Goal: Entertainment & Leisure: Consume media (video, audio)

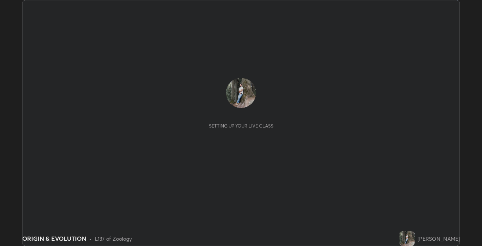
scroll to position [246, 482]
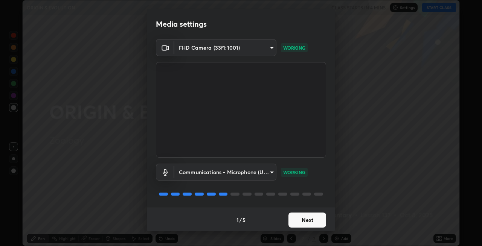
click at [304, 220] on button "Next" at bounding box center [307, 220] width 38 height 15
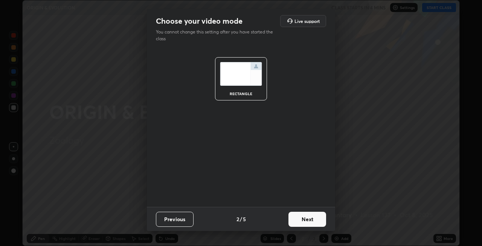
click at [311, 220] on button "Next" at bounding box center [307, 219] width 38 height 15
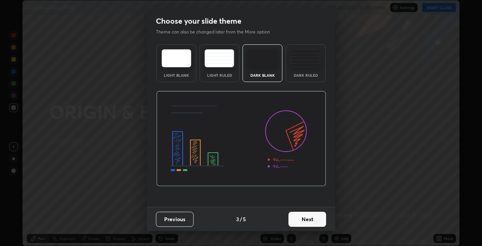
click at [315, 219] on button "Next" at bounding box center [307, 219] width 38 height 15
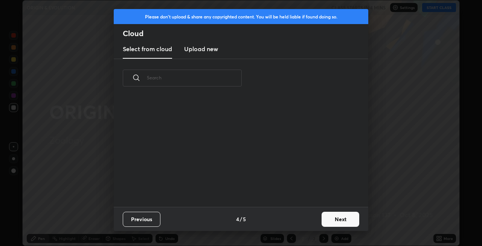
click at [331, 221] on button "Next" at bounding box center [340, 219] width 38 height 15
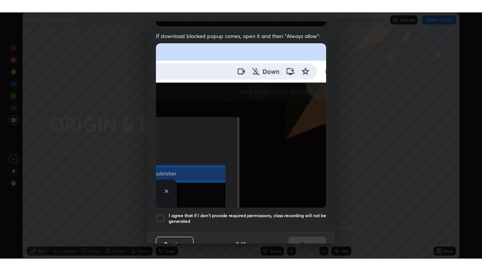
scroll to position [154, 0]
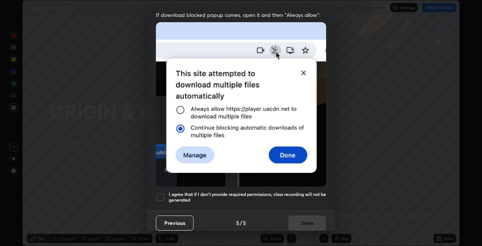
click at [259, 192] on h5 "I agree that if I don't provide required permissions, class recording will not …" at bounding box center [247, 198] width 157 height 12
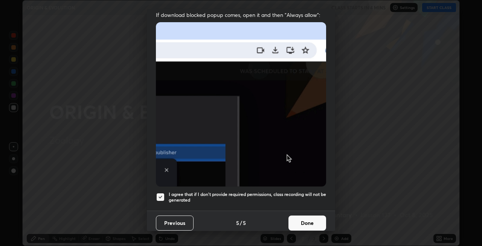
click at [300, 221] on button "Done" at bounding box center [307, 223] width 38 height 15
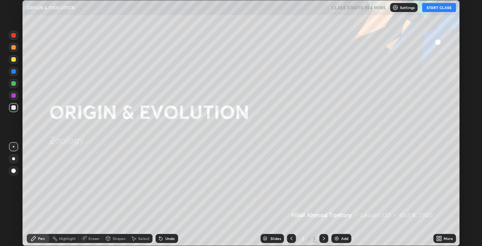
click at [435, 9] on button "START CLASS" at bounding box center [439, 7] width 34 height 9
click at [440, 237] on icon at bounding box center [440, 237] width 2 height 2
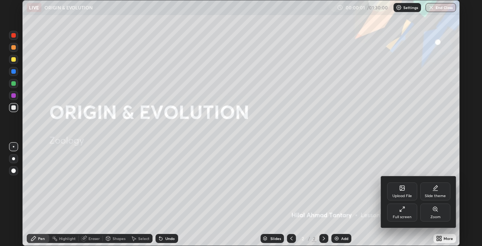
click at [405, 215] on div "Full screen" at bounding box center [402, 217] width 19 height 4
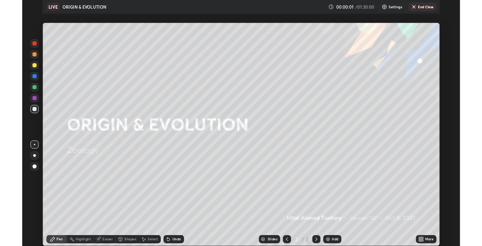
scroll to position [271, 482]
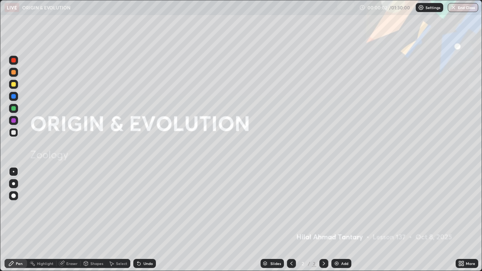
click at [462, 246] on icon at bounding box center [462, 262] width 2 height 2
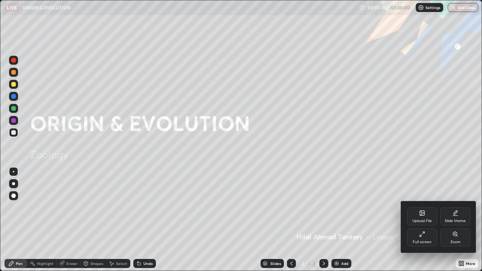
click at [422, 237] on icon at bounding box center [422, 234] width 6 height 6
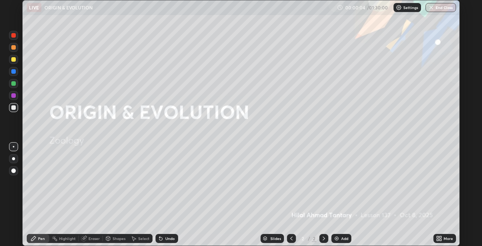
scroll to position [37389, 37153]
click at [14, 157] on div at bounding box center [13, 158] width 3 height 3
click at [162, 239] on icon at bounding box center [161, 239] width 6 height 6
click at [118, 239] on div "Shapes" at bounding box center [119, 239] width 13 height 4
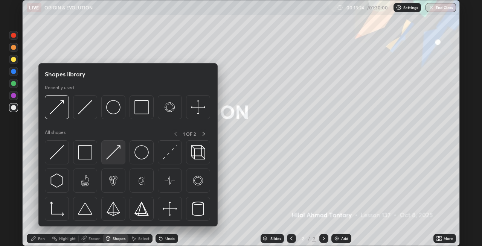
click at [111, 153] on img at bounding box center [113, 152] width 14 height 14
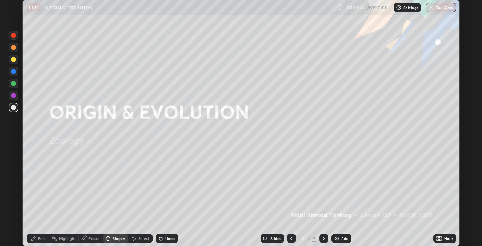
click at [39, 241] on div "Pen" at bounding box center [38, 238] width 23 height 9
click at [117, 239] on div "Shapes" at bounding box center [119, 239] width 13 height 4
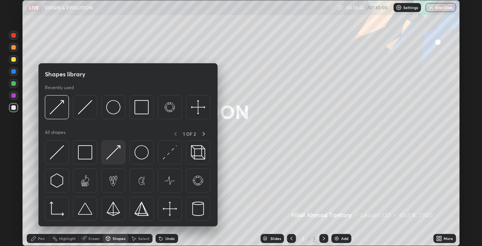
click at [113, 156] on img at bounding box center [113, 152] width 14 height 14
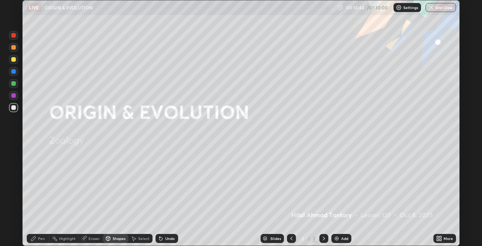
click at [165, 236] on div "Undo" at bounding box center [166, 238] width 23 height 9
click at [121, 238] on div "Shapes" at bounding box center [119, 239] width 13 height 4
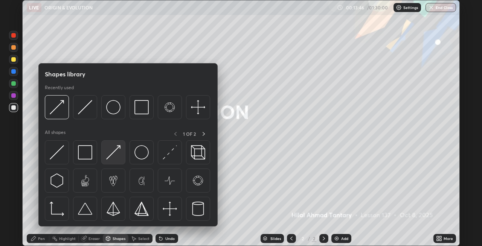
click at [114, 152] on img at bounding box center [113, 152] width 14 height 14
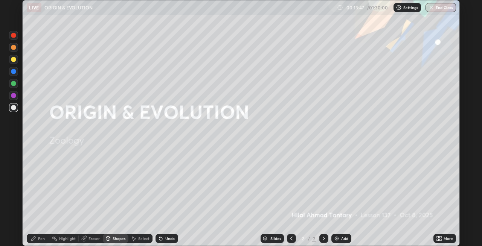
click at [37, 239] on div "Pen" at bounding box center [38, 238] width 23 height 9
click at [111, 237] on div "Shapes" at bounding box center [116, 238] width 26 height 9
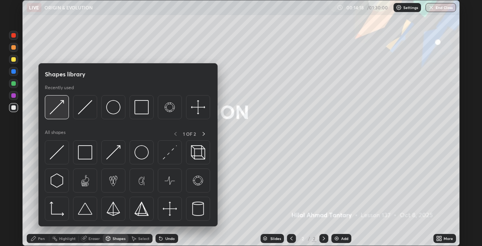
click at [60, 112] on img at bounding box center [57, 107] width 14 height 14
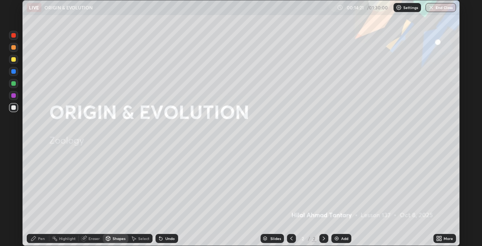
click at [38, 237] on div "Pen" at bounding box center [41, 239] width 7 height 4
click at [14, 84] on div at bounding box center [13, 83] width 5 height 5
click at [117, 239] on div "Shapes" at bounding box center [119, 239] width 13 height 4
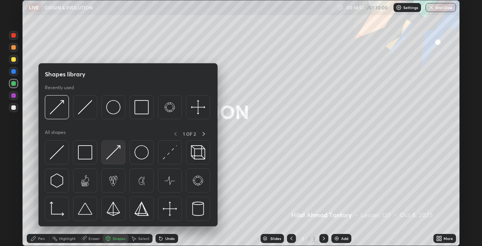
click at [111, 160] on div at bounding box center [113, 152] width 24 height 24
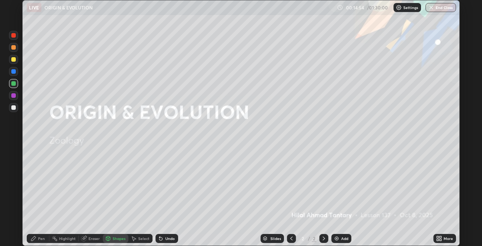
click at [38, 236] on div "Pen" at bounding box center [38, 238] width 23 height 9
click at [111, 238] on div "Shapes" at bounding box center [116, 238] width 26 height 9
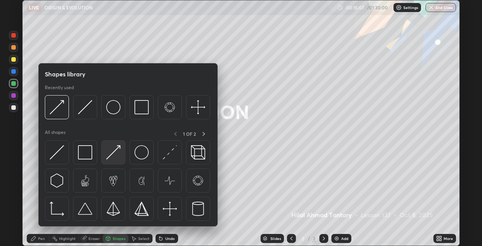
click at [113, 155] on img at bounding box center [113, 152] width 14 height 14
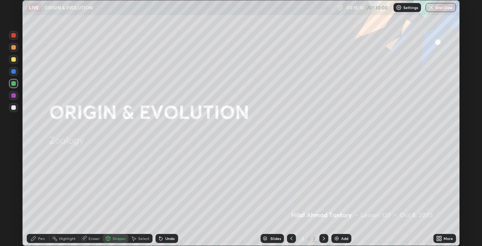
click at [39, 238] on div "Pen" at bounding box center [41, 239] width 7 height 4
click at [116, 239] on div "Shapes" at bounding box center [119, 239] width 13 height 4
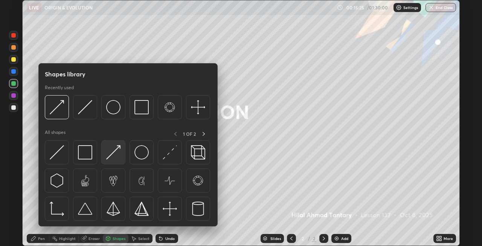
click at [115, 155] on img at bounding box center [113, 152] width 14 height 14
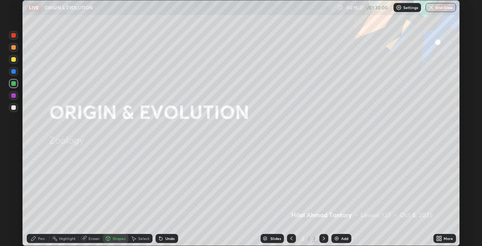
click at [43, 240] on div "Pen" at bounding box center [41, 239] width 7 height 4
click at [113, 240] on div "Shapes" at bounding box center [119, 239] width 13 height 4
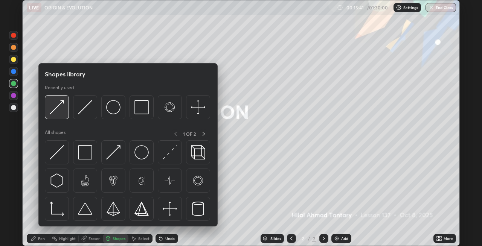
click at [58, 113] on img at bounding box center [57, 107] width 14 height 14
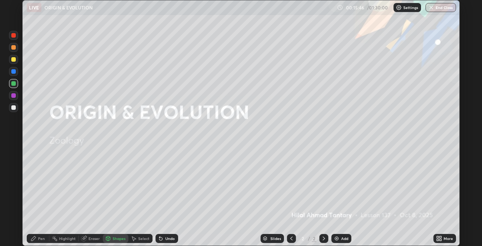
click at [41, 238] on div "Pen" at bounding box center [41, 239] width 7 height 4
click at [113, 239] on div "Shapes" at bounding box center [119, 239] width 13 height 4
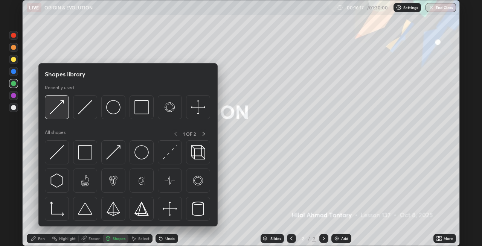
click at [65, 111] on div at bounding box center [57, 107] width 24 height 24
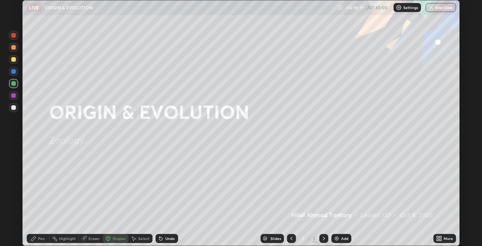
click at [43, 239] on div "Pen" at bounding box center [41, 239] width 7 height 4
click at [11, 72] on div at bounding box center [13, 71] width 5 height 5
click at [114, 238] on div "Shapes" at bounding box center [119, 239] width 13 height 4
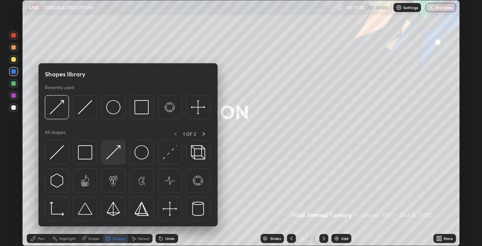
click at [111, 159] on img at bounding box center [113, 152] width 14 height 14
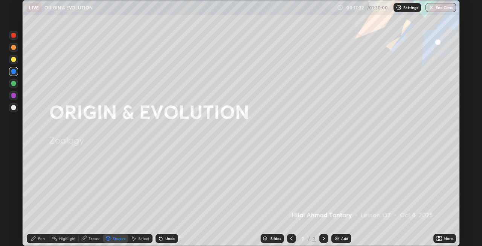
click at [39, 239] on div "Pen" at bounding box center [41, 239] width 7 height 4
click at [11, 59] on div at bounding box center [13, 59] width 5 height 5
click at [11, 35] on div at bounding box center [13, 35] width 5 height 5
click at [88, 239] on div "Eraser" at bounding box center [91, 238] width 24 height 9
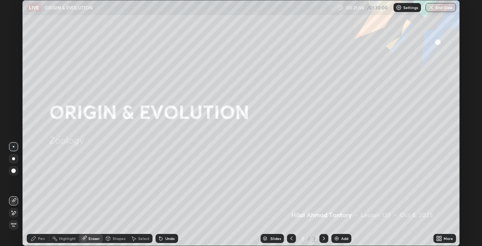
click at [36, 237] on icon at bounding box center [33, 239] width 6 height 6
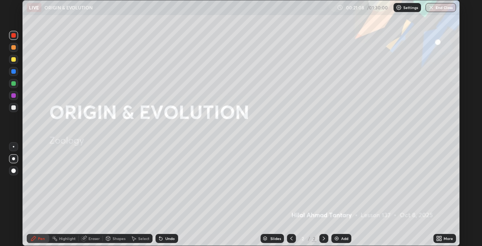
click at [14, 47] on div at bounding box center [13, 47] width 5 height 5
click at [163, 240] on div "Undo" at bounding box center [166, 238] width 23 height 9
click at [13, 72] on div at bounding box center [13, 71] width 5 height 5
click at [12, 95] on div at bounding box center [13, 95] width 5 height 5
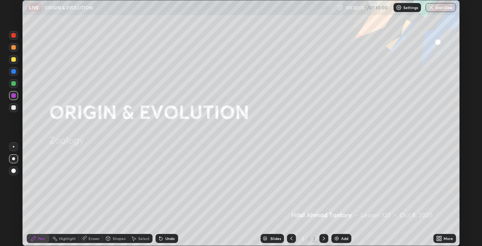
click at [15, 107] on div at bounding box center [13, 107] width 5 height 5
click at [12, 83] on div at bounding box center [13, 83] width 5 height 5
click at [13, 71] on div at bounding box center [13, 71] width 5 height 5
click at [116, 238] on div "Shapes" at bounding box center [119, 239] width 13 height 4
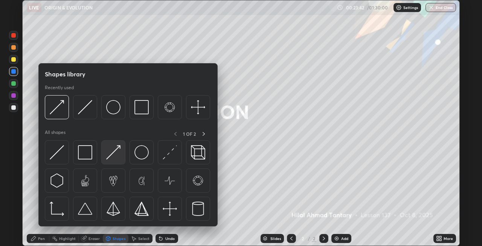
click at [113, 156] on img at bounding box center [113, 152] width 14 height 14
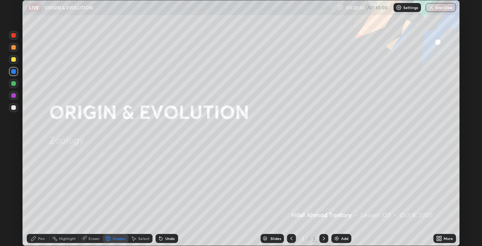
click at [34, 238] on icon at bounding box center [33, 238] width 5 height 5
click at [12, 84] on div at bounding box center [13, 83] width 5 height 5
click at [13, 58] on div at bounding box center [13, 59] width 5 height 5
click at [14, 47] on div at bounding box center [13, 47] width 5 height 5
click at [335, 237] on img at bounding box center [336, 239] width 6 height 6
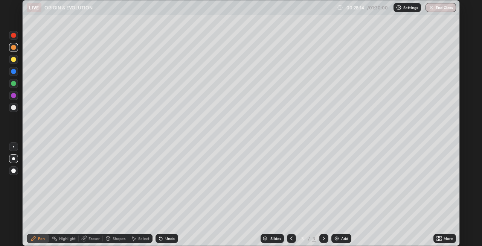
click at [113, 239] on div "Shapes" at bounding box center [119, 239] width 13 height 4
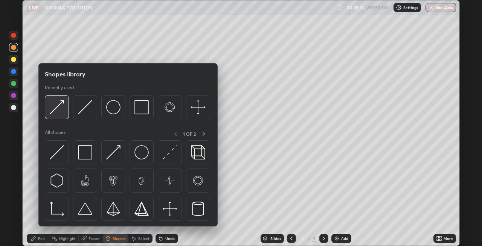
click at [57, 113] on img at bounding box center [57, 107] width 14 height 14
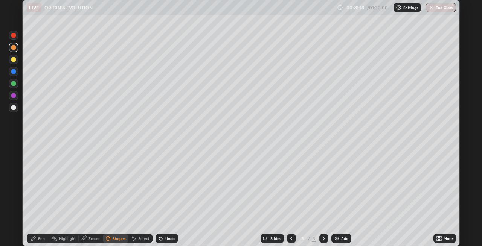
click at [37, 237] on div "Pen" at bounding box center [38, 238] width 23 height 9
click at [13, 72] on div at bounding box center [13, 71] width 5 height 5
click at [166, 241] on div "Undo" at bounding box center [166, 238] width 23 height 9
click at [166, 239] on div "Undo" at bounding box center [169, 239] width 9 height 4
click at [114, 238] on div "Shapes" at bounding box center [119, 239] width 13 height 4
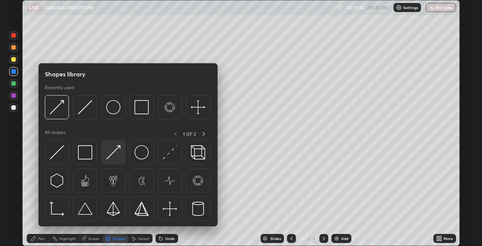
click at [110, 153] on img at bounding box center [113, 152] width 14 height 14
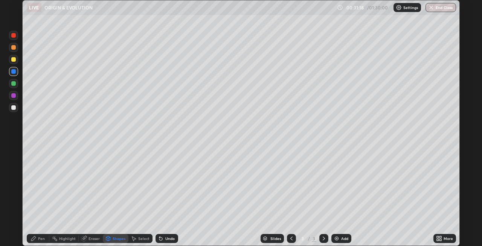
click at [38, 240] on div "Pen" at bounding box center [38, 238] width 23 height 9
click at [14, 61] on div at bounding box center [13, 59] width 5 height 5
click at [163, 237] on div "Undo" at bounding box center [166, 238] width 23 height 9
click at [164, 238] on div "Undo" at bounding box center [166, 238] width 23 height 9
click at [163, 237] on div "Undo" at bounding box center [166, 238] width 23 height 9
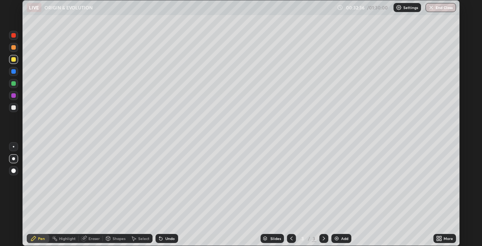
click at [13, 49] on div at bounding box center [13, 47] width 5 height 5
click at [163, 234] on div "Undo" at bounding box center [166, 238] width 23 height 9
click at [168, 238] on div "Undo" at bounding box center [169, 239] width 9 height 4
click at [12, 71] on div at bounding box center [13, 71] width 5 height 5
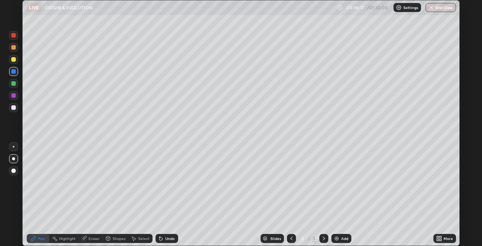
click at [16, 107] on div at bounding box center [13, 107] width 9 height 9
click at [119, 239] on div "Shapes" at bounding box center [119, 239] width 13 height 4
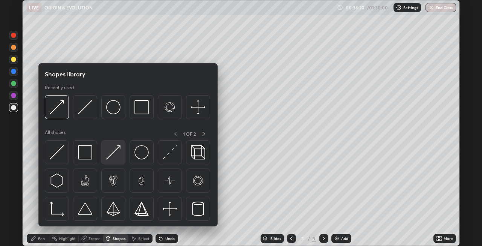
click at [114, 151] on img at bounding box center [113, 152] width 14 height 14
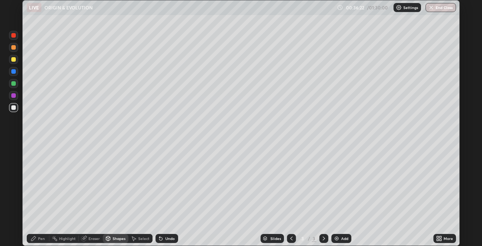
click at [38, 241] on div "Pen" at bounding box center [38, 238] width 23 height 9
click at [166, 237] on div "Undo" at bounding box center [169, 239] width 9 height 4
click at [164, 235] on div "Undo" at bounding box center [166, 238] width 23 height 9
click at [166, 237] on div "Undo" at bounding box center [169, 239] width 9 height 4
click at [14, 36] on div at bounding box center [13, 35] width 5 height 5
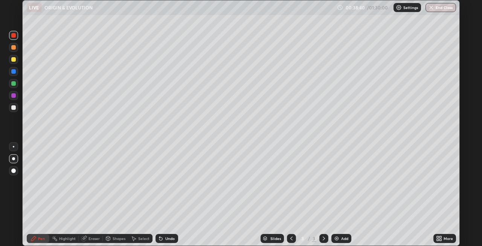
click at [113, 239] on div "Shapes" at bounding box center [119, 239] width 13 height 4
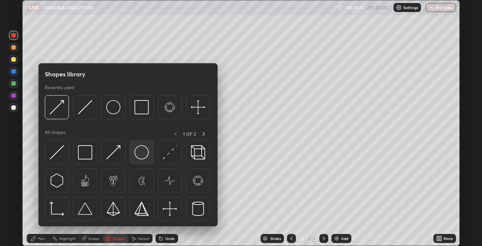
click at [138, 152] on img at bounding box center [141, 152] width 14 height 14
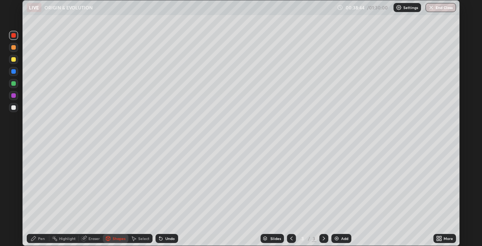
click at [37, 237] on div "Pen" at bounding box center [38, 238] width 23 height 9
click at [13, 59] on div at bounding box center [13, 59] width 5 height 5
click at [92, 238] on div "Eraser" at bounding box center [93, 239] width 11 height 4
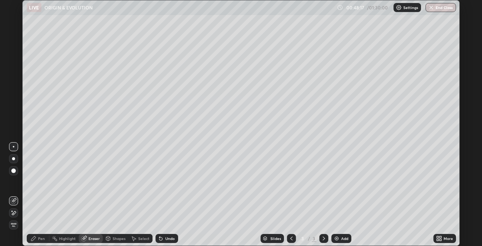
click at [35, 240] on icon at bounding box center [33, 239] width 6 height 6
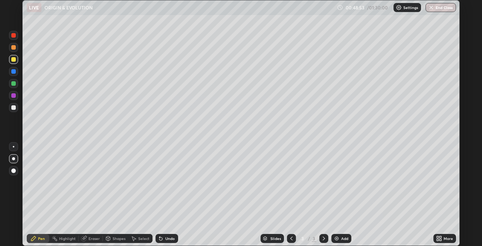
click at [111, 239] on div "Shapes" at bounding box center [116, 238] width 26 height 9
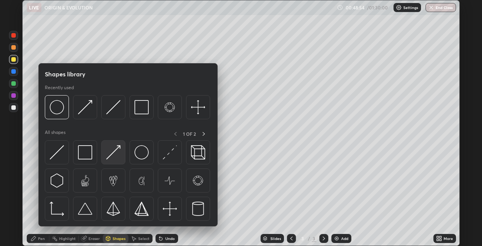
click at [114, 154] on img at bounding box center [113, 152] width 14 height 14
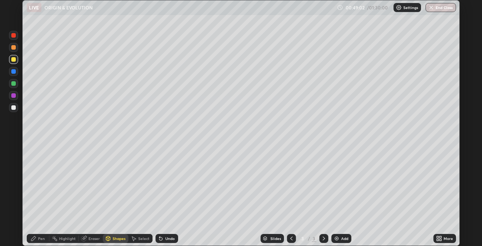
click at [167, 237] on div "Undo" at bounding box center [169, 239] width 9 height 4
click at [37, 237] on div "Pen" at bounding box center [38, 238] width 23 height 9
click at [91, 238] on div "Eraser" at bounding box center [93, 239] width 11 height 4
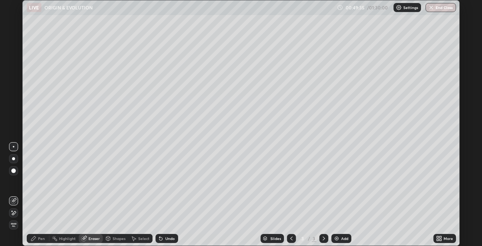
click at [41, 235] on div "Pen" at bounding box center [38, 238] width 23 height 9
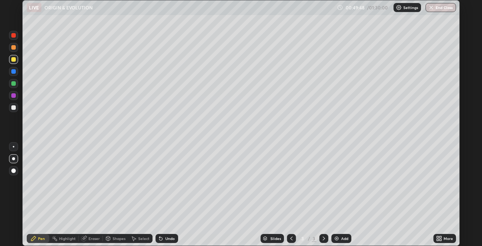
click at [11, 72] on div at bounding box center [13, 71] width 5 height 5
click at [114, 239] on div "Shapes" at bounding box center [119, 239] width 13 height 4
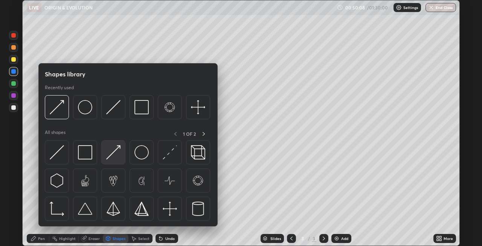
click at [112, 154] on img at bounding box center [113, 152] width 14 height 14
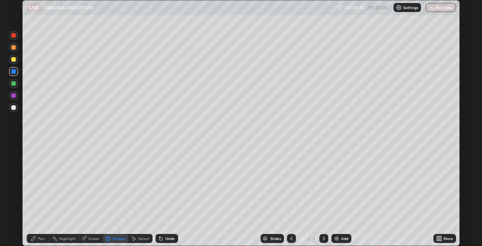
click at [40, 237] on div "Pen" at bounding box center [41, 239] width 7 height 4
click at [10, 109] on div at bounding box center [13, 107] width 9 height 9
click at [12, 73] on div at bounding box center [13, 71] width 5 height 5
click at [335, 237] on img at bounding box center [336, 239] width 6 height 6
click at [13, 59] on div at bounding box center [13, 59] width 5 height 5
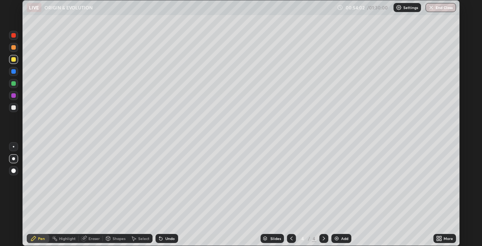
click at [15, 47] on div at bounding box center [13, 47] width 5 height 5
click at [13, 49] on div at bounding box center [13, 47] width 5 height 5
click at [12, 60] on div at bounding box center [13, 59] width 5 height 5
click at [14, 83] on div at bounding box center [13, 83] width 5 height 5
click at [15, 34] on div at bounding box center [13, 35] width 5 height 5
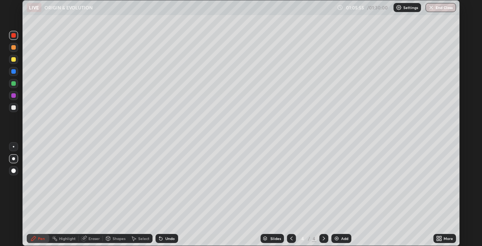
click at [166, 238] on div "Undo" at bounding box center [169, 239] width 9 height 4
click at [168, 239] on div "Undo" at bounding box center [169, 239] width 9 height 4
click at [166, 239] on div "Undo" at bounding box center [169, 239] width 9 height 4
click at [168, 239] on div "Undo" at bounding box center [169, 239] width 9 height 4
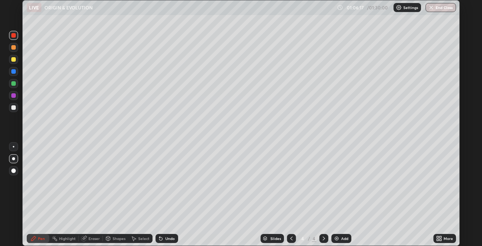
click at [167, 239] on div "Undo" at bounding box center [169, 239] width 9 height 4
click at [165, 240] on div "Undo" at bounding box center [169, 239] width 9 height 4
click at [14, 109] on div at bounding box center [13, 107] width 5 height 5
click at [335, 237] on img at bounding box center [336, 239] width 6 height 6
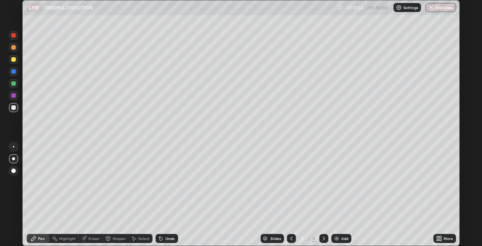
click at [111, 237] on div "Shapes" at bounding box center [116, 238] width 26 height 9
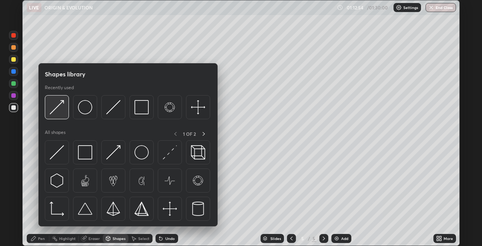
click at [59, 111] on img at bounding box center [57, 107] width 14 height 14
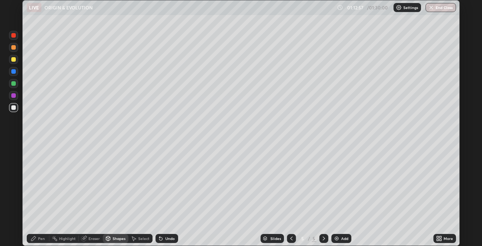
click at [41, 239] on div "Pen" at bounding box center [41, 239] width 7 height 4
click at [13, 72] on div at bounding box center [13, 71] width 5 height 5
click at [107, 238] on icon at bounding box center [108, 237] width 4 height 1
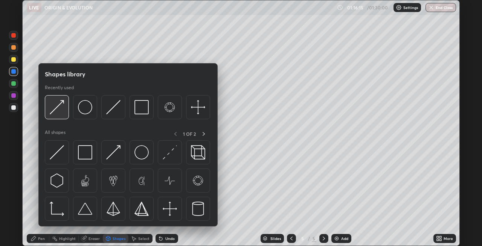
click at [60, 117] on div at bounding box center [57, 107] width 24 height 24
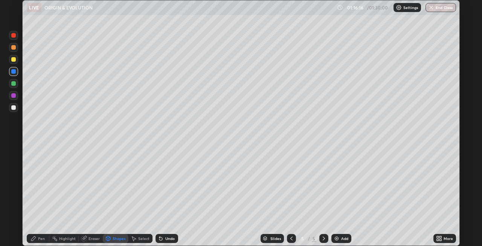
click at [38, 237] on div "Pen" at bounding box center [41, 239] width 7 height 4
click at [11, 61] on div at bounding box center [13, 59] width 5 height 5
click at [13, 37] on div at bounding box center [13, 35] width 5 height 5
click at [12, 70] on div at bounding box center [13, 71] width 5 height 5
click at [114, 237] on div "Shapes" at bounding box center [119, 239] width 13 height 4
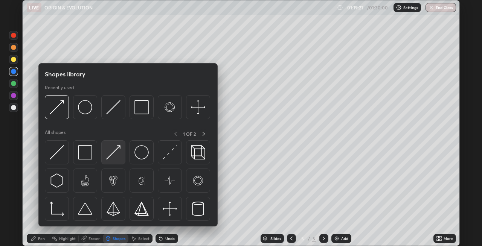
click at [111, 155] on img at bounding box center [113, 152] width 14 height 14
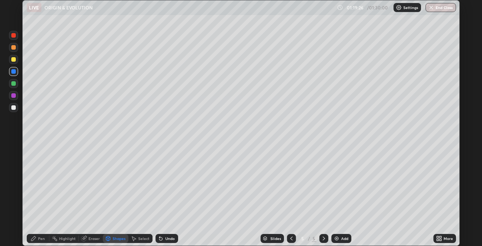
click at [40, 238] on div "Pen" at bounding box center [41, 239] width 7 height 4
click at [14, 44] on div at bounding box center [13, 47] width 9 height 9
click at [335, 236] on img at bounding box center [336, 239] width 6 height 6
click at [110, 239] on icon at bounding box center [108, 238] width 4 height 5
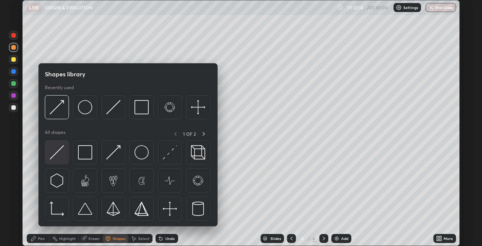
click at [59, 151] on img at bounding box center [57, 152] width 14 height 14
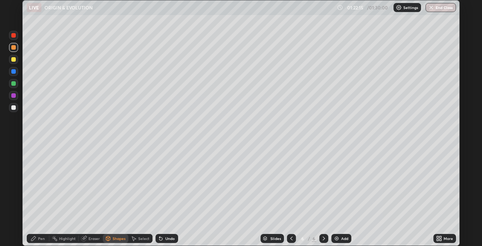
click at [41, 239] on div "Pen" at bounding box center [41, 239] width 7 height 4
click at [110, 237] on icon at bounding box center [108, 239] width 6 height 6
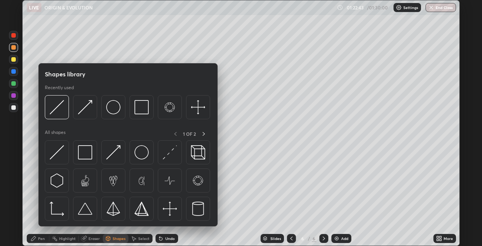
click at [39, 237] on div "Pen" at bounding box center [41, 239] width 7 height 4
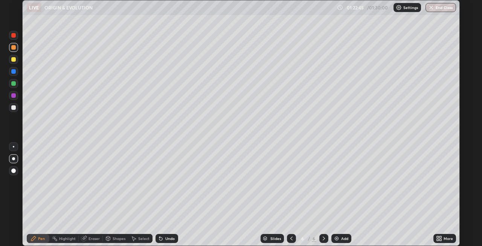
click at [116, 239] on div "Shapes" at bounding box center [119, 239] width 13 height 4
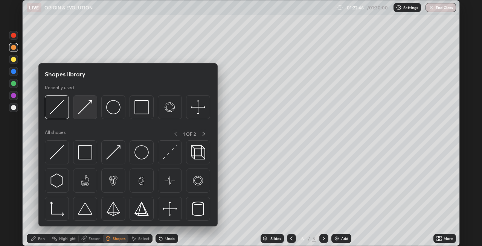
click at [87, 112] on img at bounding box center [85, 107] width 14 height 14
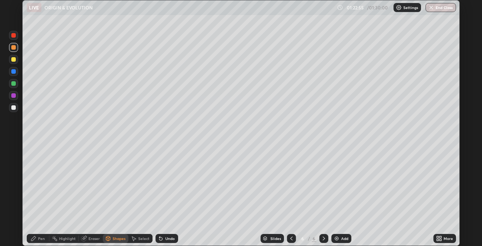
click at [39, 239] on div "Pen" at bounding box center [41, 239] width 7 height 4
click at [117, 239] on div "Shapes" at bounding box center [119, 239] width 13 height 4
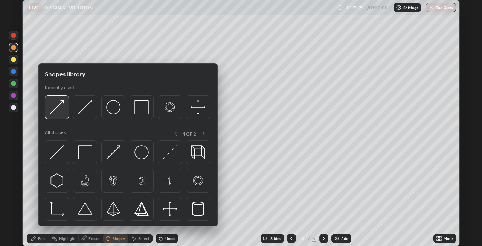
click at [59, 108] on img at bounding box center [57, 107] width 14 height 14
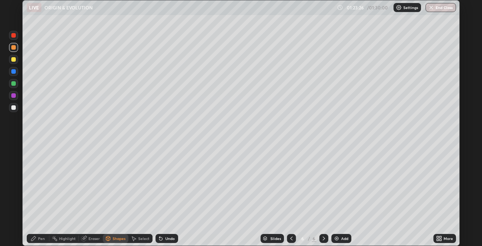
click at [116, 239] on div "Shapes" at bounding box center [119, 239] width 13 height 4
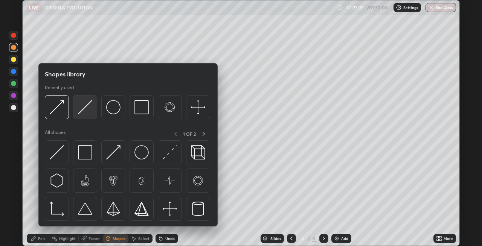
click at [87, 114] on img at bounding box center [85, 107] width 14 height 14
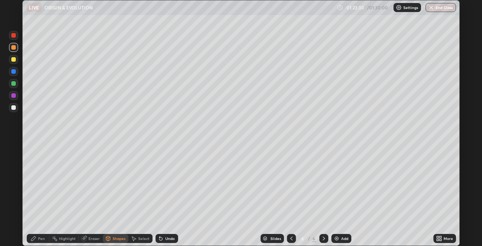
click at [42, 240] on div "Pen" at bounding box center [41, 239] width 7 height 4
click at [115, 239] on div "Shapes" at bounding box center [119, 239] width 13 height 4
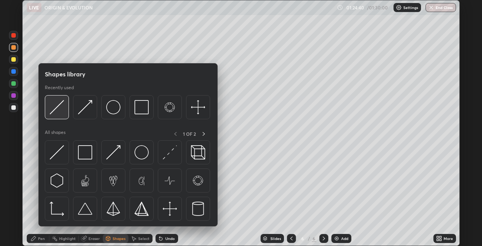
click at [59, 113] on img at bounding box center [57, 107] width 14 height 14
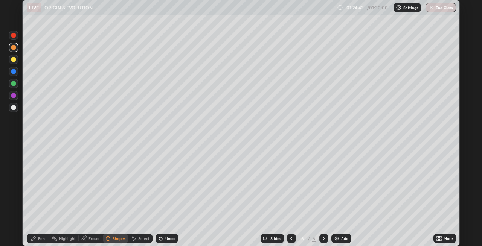
click at [38, 239] on div "Pen" at bounding box center [38, 238] width 23 height 9
click at [114, 239] on div "Shapes" at bounding box center [119, 239] width 13 height 4
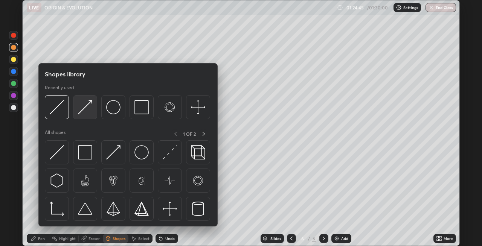
click at [83, 112] on img at bounding box center [85, 107] width 14 height 14
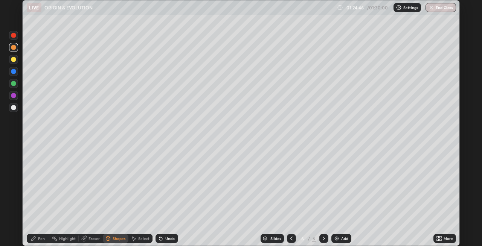
click at [34, 239] on icon at bounding box center [33, 239] width 6 height 6
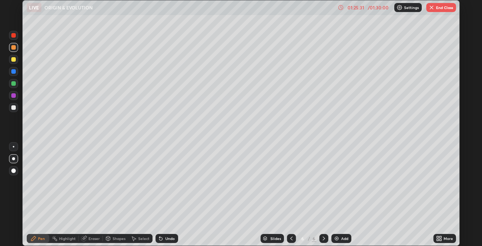
click at [119, 237] on div "Shapes" at bounding box center [119, 239] width 13 height 4
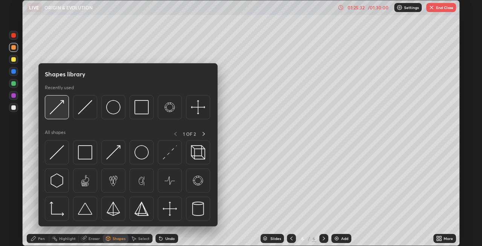
click at [64, 108] on img at bounding box center [57, 107] width 14 height 14
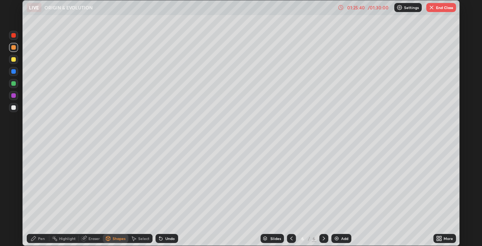
click at [35, 238] on icon at bounding box center [33, 238] width 5 height 5
click at [13, 108] on div at bounding box center [13, 107] width 5 height 5
click at [13, 47] on div at bounding box center [13, 47] width 5 height 5
click at [113, 239] on div "Shapes" at bounding box center [119, 239] width 13 height 4
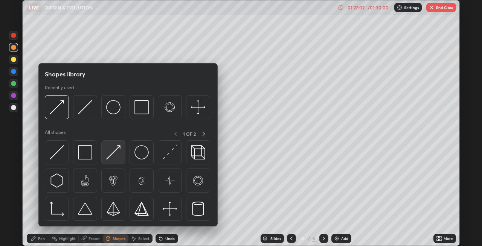
click at [112, 157] on img at bounding box center [113, 152] width 14 height 14
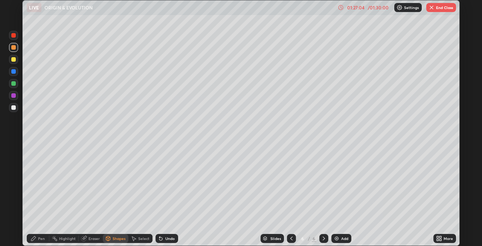
click at [40, 235] on div "Pen" at bounding box center [38, 238] width 23 height 9
click at [12, 59] on div at bounding box center [13, 59] width 5 height 5
click at [108, 238] on icon at bounding box center [108, 237] width 4 height 1
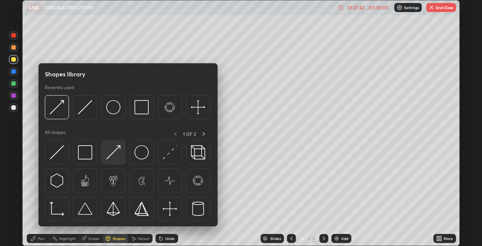
click at [108, 156] on img at bounding box center [113, 152] width 14 height 14
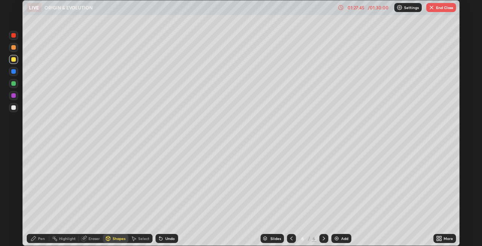
click at [41, 239] on div "Pen" at bounding box center [41, 239] width 7 height 4
click at [12, 70] on div at bounding box center [13, 71] width 5 height 5
click at [159, 237] on icon at bounding box center [159, 237] width 1 height 1
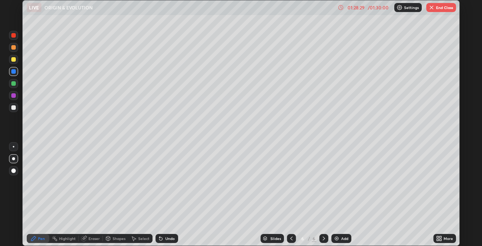
click at [14, 35] on div at bounding box center [13, 35] width 5 height 5
click at [12, 84] on div at bounding box center [13, 83] width 5 height 5
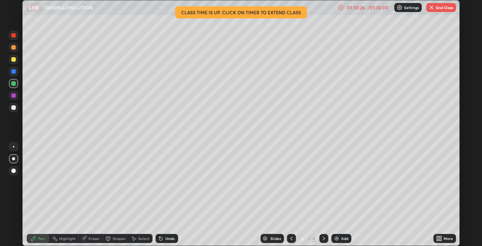
click at [13, 108] on div at bounding box center [13, 107] width 5 height 5
click at [113, 239] on div "Shapes" at bounding box center [119, 239] width 13 height 4
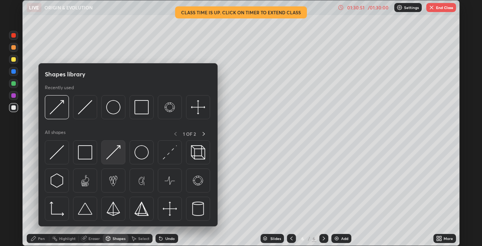
click at [114, 155] on img at bounding box center [113, 152] width 14 height 14
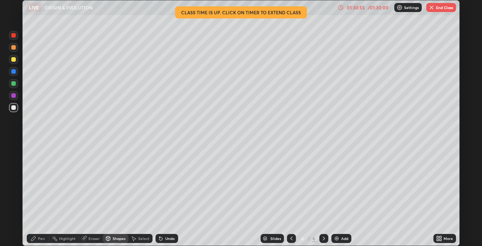
click at [37, 236] on div "Pen" at bounding box center [38, 238] width 23 height 9
click at [115, 239] on div "Shapes" at bounding box center [119, 239] width 13 height 4
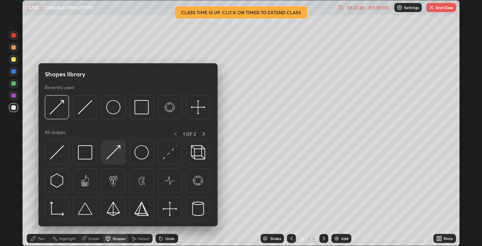
click at [114, 157] on img at bounding box center [113, 152] width 14 height 14
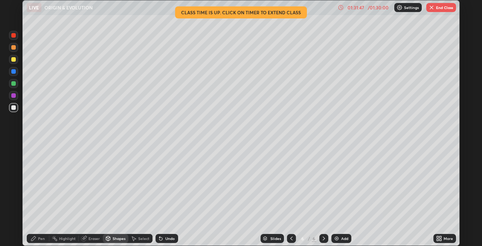
click at [165, 239] on div "Undo" at bounding box center [169, 239] width 9 height 4
click at [38, 236] on div "Pen" at bounding box center [38, 238] width 23 height 9
click at [12, 60] on div at bounding box center [13, 59] width 5 height 5
click at [116, 239] on div "Shapes" at bounding box center [119, 239] width 13 height 4
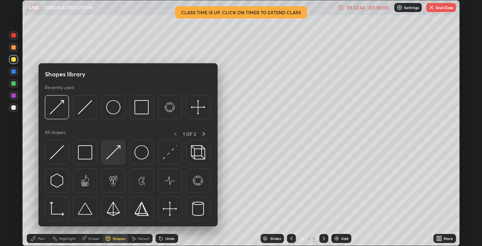
click at [115, 154] on img at bounding box center [113, 152] width 14 height 14
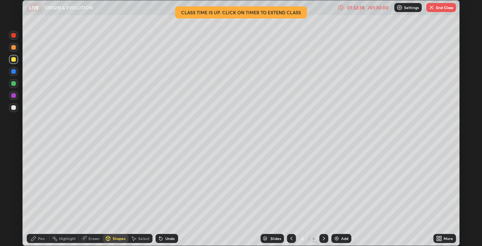
click at [40, 239] on div "Pen" at bounding box center [41, 239] width 7 height 4
click at [122, 238] on div "Shapes" at bounding box center [119, 239] width 13 height 4
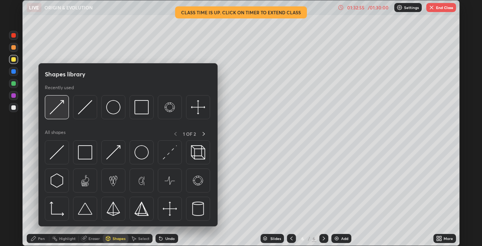
click at [64, 113] on img at bounding box center [57, 107] width 14 height 14
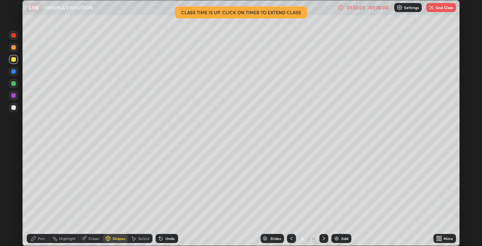
click at [12, 109] on div at bounding box center [13, 107] width 5 height 5
click at [14, 36] on div at bounding box center [13, 35] width 5 height 5
click at [163, 240] on icon at bounding box center [161, 239] width 6 height 6
click at [44, 240] on div "Pen" at bounding box center [41, 239] width 7 height 4
click at [289, 239] on icon at bounding box center [291, 239] width 6 height 6
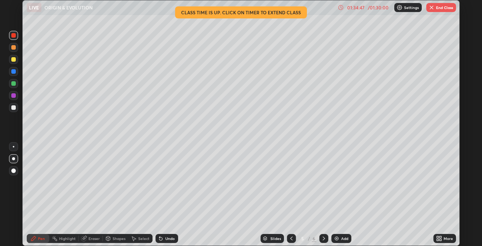
click at [322, 239] on icon at bounding box center [324, 239] width 6 height 6
click at [439, 7] on button "End Class" at bounding box center [441, 7] width 30 height 9
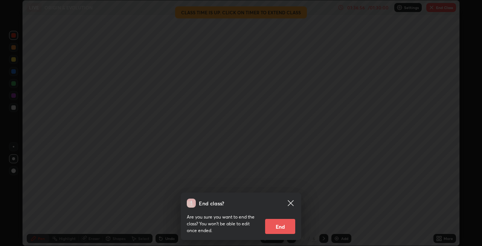
click at [286, 224] on button "End" at bounding box center [280, 226] width 30 height 15
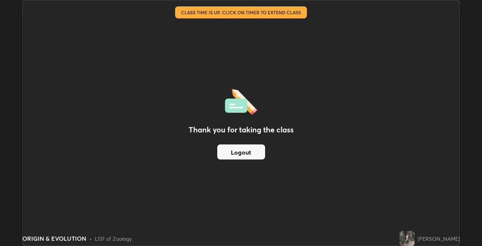
click at [250, 150] on button "Logout" at bounding box center [241, 152] width 48 height 15
